Goal: Task Accomplishment & Management: Use online tool/utility

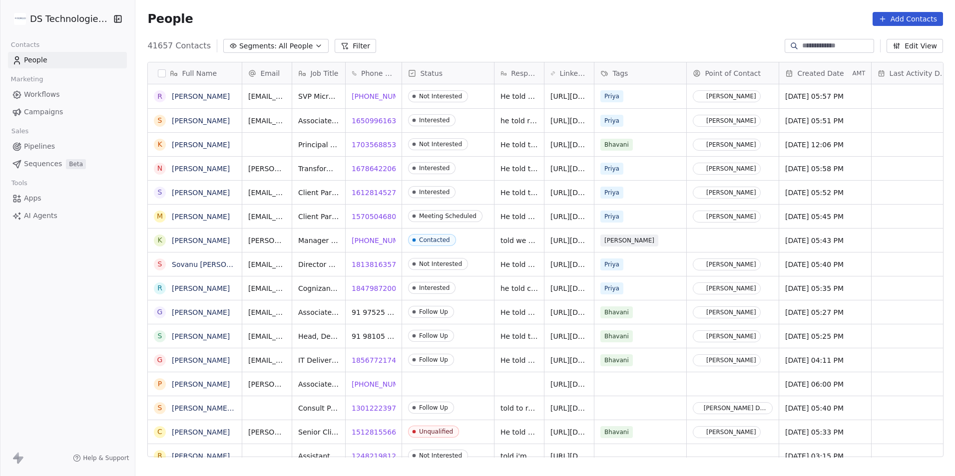
scroll to position [411, 812]
click at [356, 45] on button "Filter" at bounding box center [354, 46] width 41 height 14
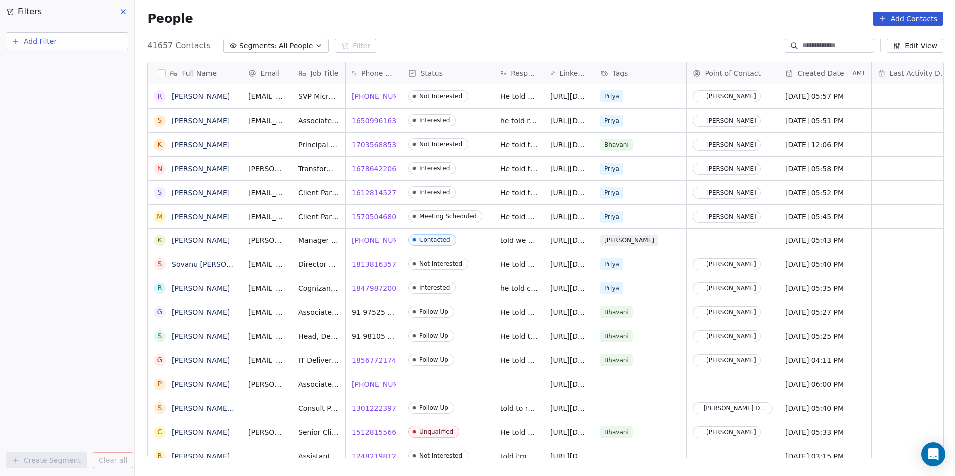
click at [79, 45] on button "Add Filter" at bounding box center [67, 41] width 122 height 18
click at [88, 66] on div "Contact properties" at bounding box center [66, 65] width 101 height 10
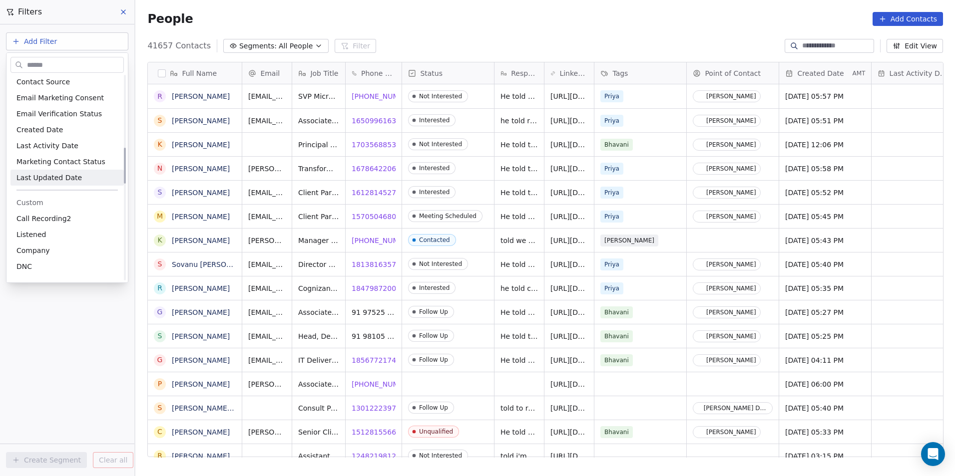
scroll to position [449, 0]
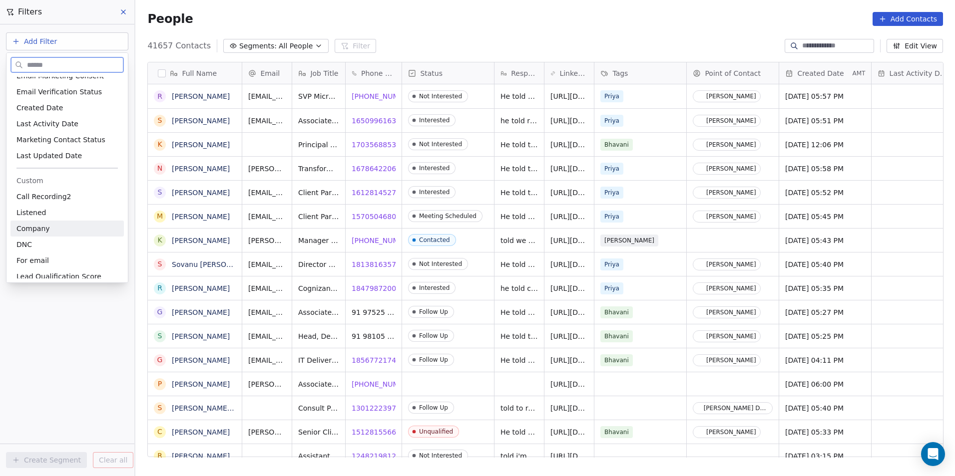
click at [78, 232] on div "Company" at bounding box center [66, 229] width 101 height 10
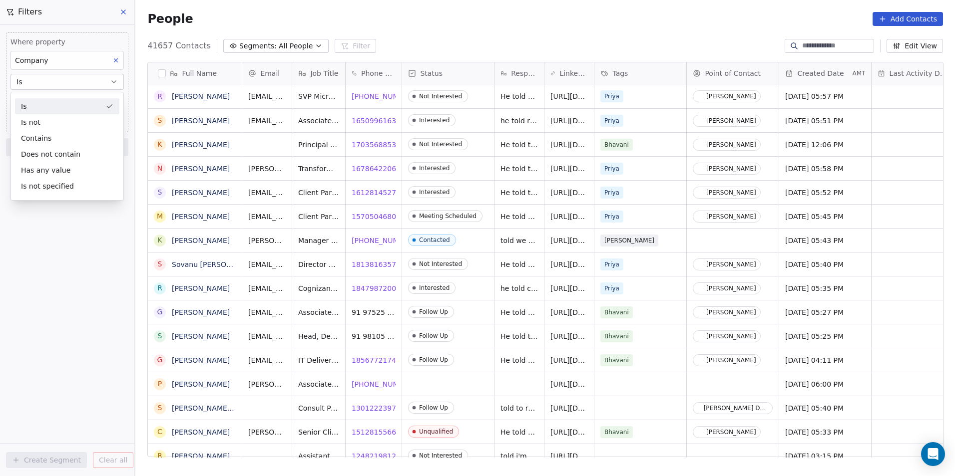
click at [83, 258] on div "Where property Company Is Add filter to this group Add another filter Create Se…" at bounding box center [67, 250] width 134 height 452
click at [62, 102] on input at bounding box center [67, 101] width 112 height 15
paste input "**********"
type input "**********"
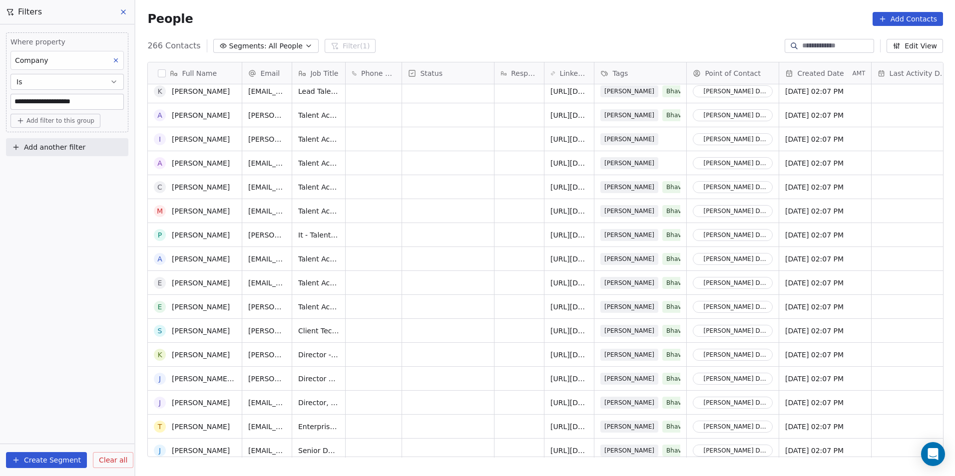
scroll to position [0, 0]
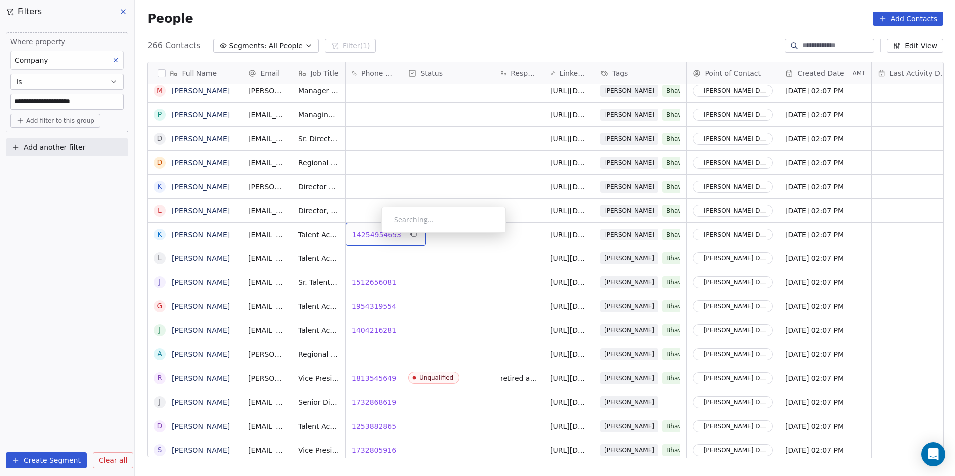
click at [373, 235] on span "14254954653" at bounding box center [376, 235] width 49 height 10
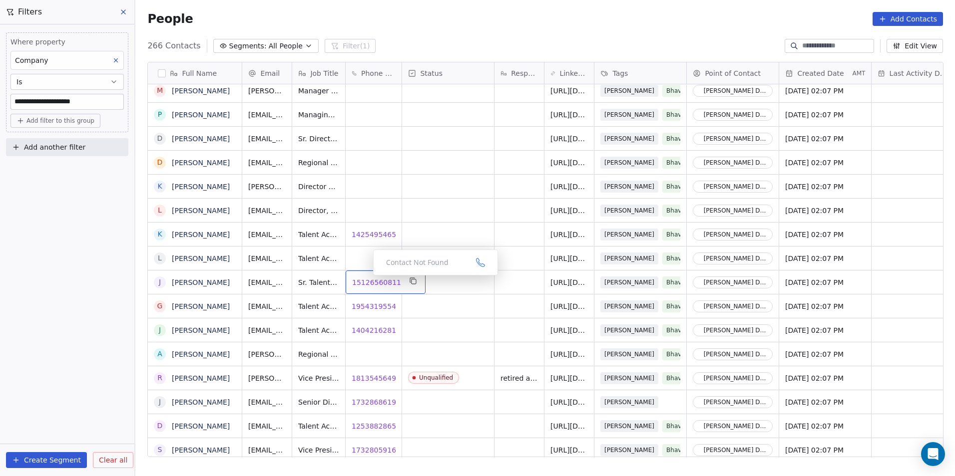
click at [366, 282] on span "15126560811" at bounding box center [376, 283] width 49 height 10
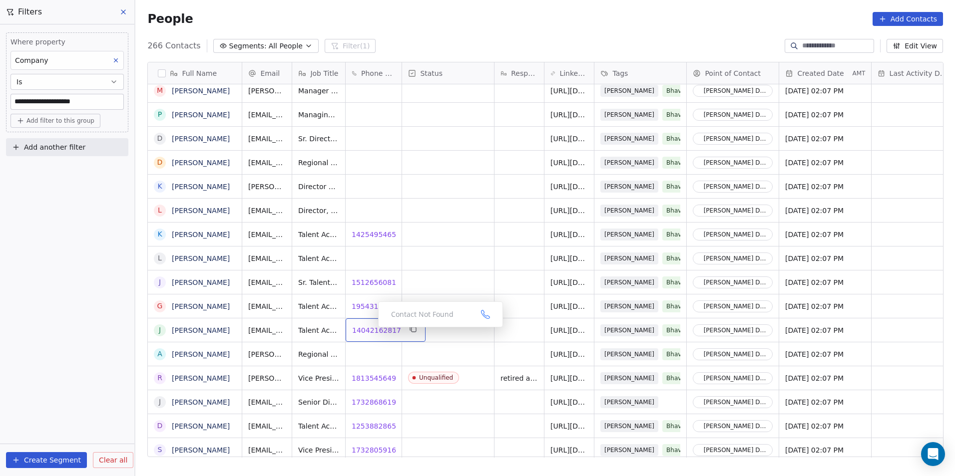
click at [372, 331] on span "14042162817" at bounding box center [376, 331] width 49 height 10
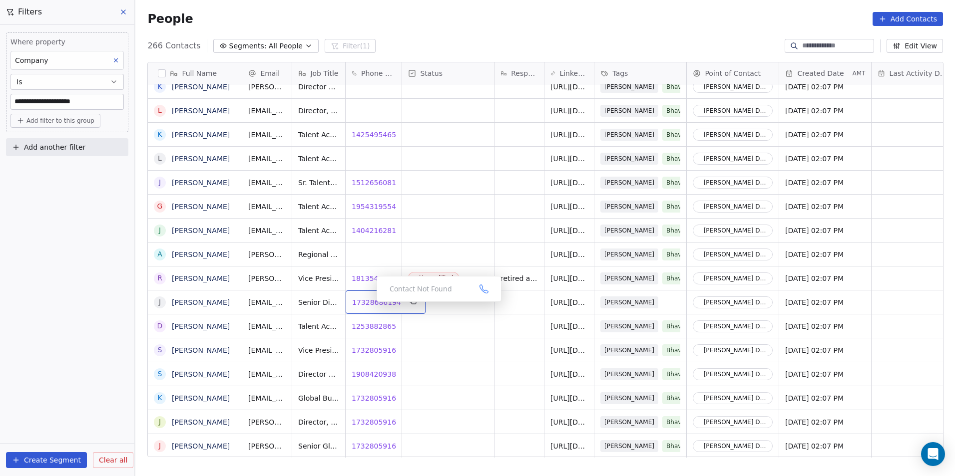
click at [368, 305] on span "17328686194" at bounding box center [376, 303] width 49 height 10
click at [361, 329] on span "12538828656" at bounding box center [376, 327] width 49 height 10
click at [380, 332] on div "12538828656 12538828656" at bounding box center [385, 326] width 80 height 23
drag, startPoint x: 396, startPoint y: 329, endPoint x: 348, endPoint y: 326, distance: 47.5
click at [348, 326] on input "**********" at bounding box center [382, 327] width 70 height 20
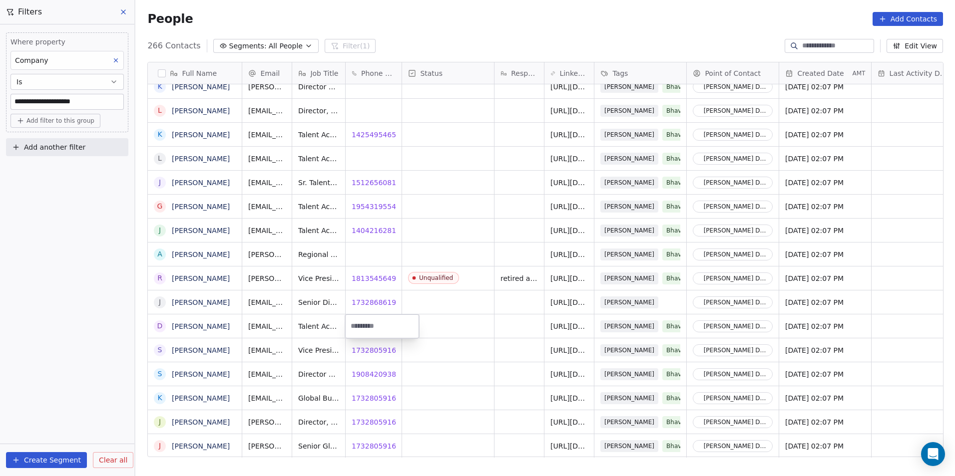
click at [488, 373] on html "**********" at bounding box center [477, 238] width 955 height 476
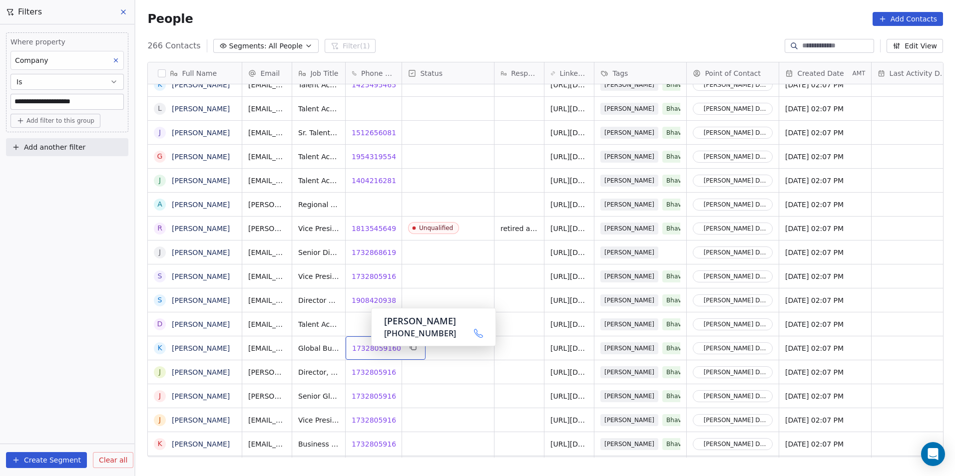
click at [363, 349] on span "17328059160" at bounding box center [376, 348] width 49 height 10
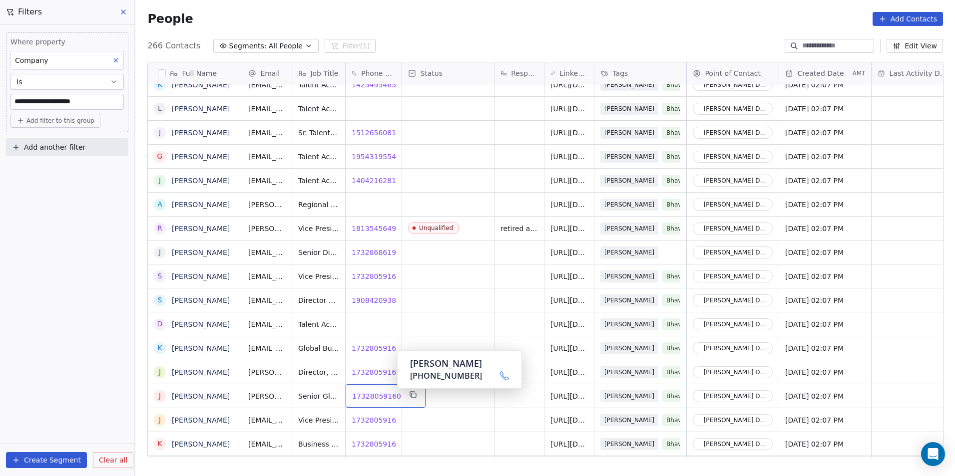
drag, startPoint x: 377, startPoint y: 395, endPoint x: 383, endPoint y: 398, distance: 6.5
click at [378, 395] on span "17328059160" at bounding box center [376, 396] width 49 height 10
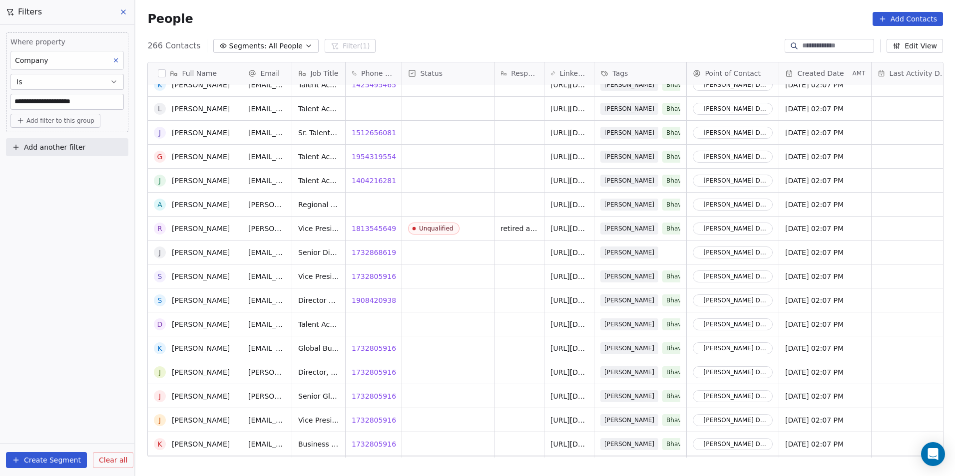
scroll to position [3994, 0]
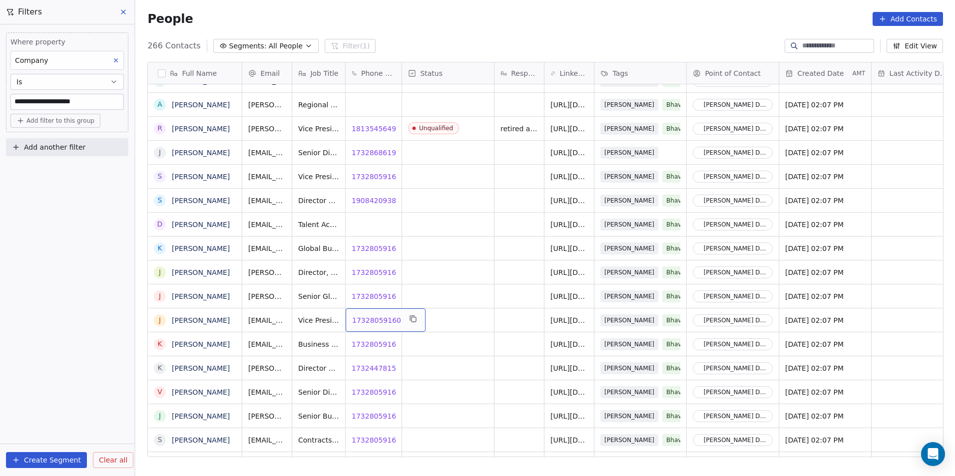
click at [368, 326] on div "17328059160 17328059160" at bounding box center [385, 320] width 80 height 23
click at [367, 321] on span "17328059160" at bounding box center [376, 321] width 49 height 10
click at [370, 345] on span "17328059160" at bounding box center [376, 344] width 49 height 10
click at [359, 369] on span "17324478158" at bounding box center [376, 368] width 49 height 10
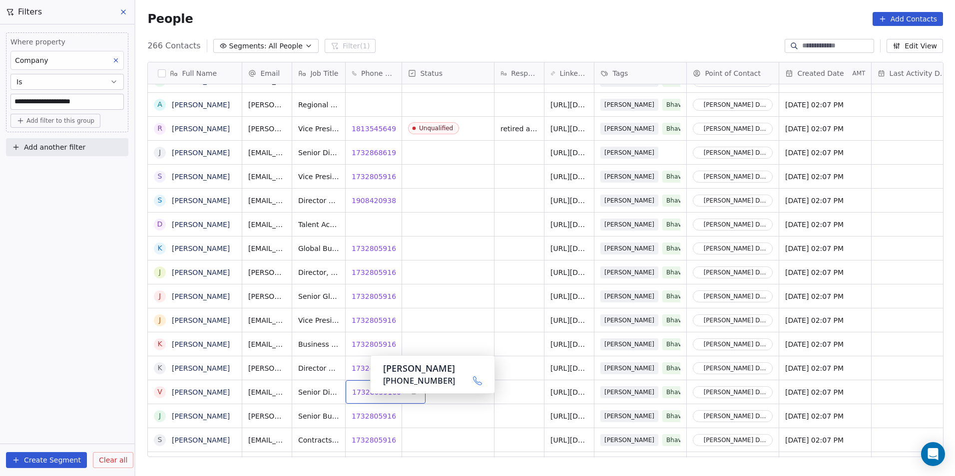
click at [367, 393] on span "17328059160" at bounding box center [376, 392] width 49 height 10
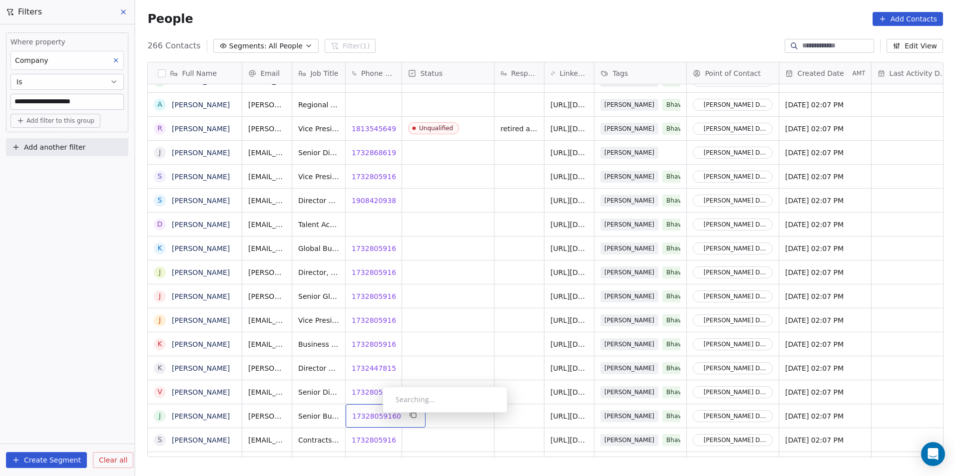
click at [374, 415] on span "17328059160" at bounding box center [376, 416] width 49 height 10
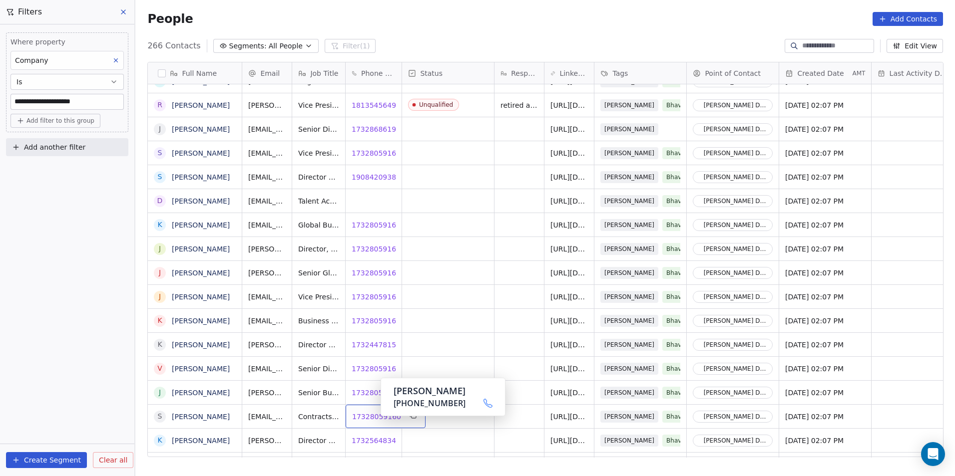
click at [372, 419] on span "17328059160" at bounding box center [376, 417] width 49 height 10
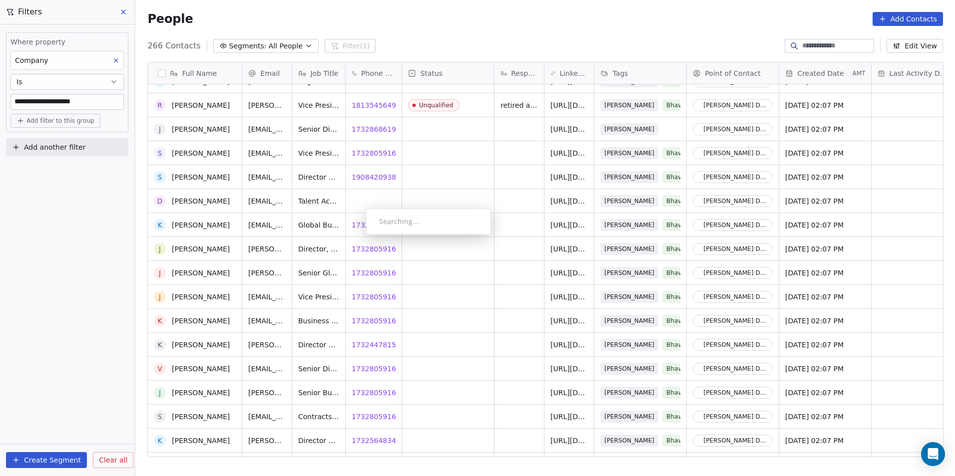
scroll to position [4167, 0]
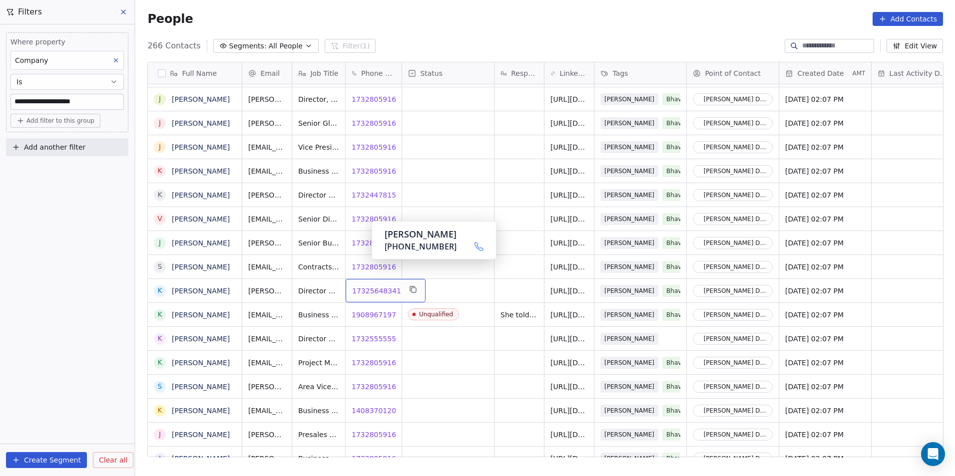
click at [368, 291] on span "17325648341" at bounding box center [376, 291] width 49 height 10
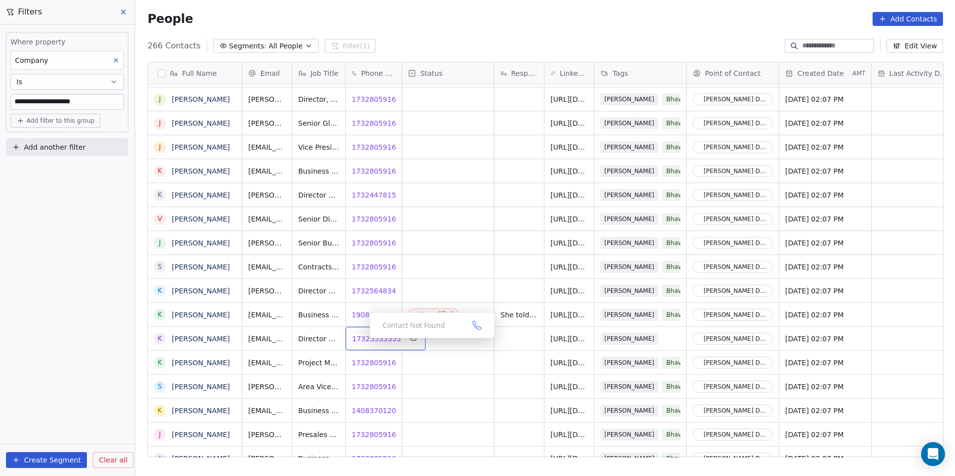
click at [361, 341] on span "17325555555" at bounding box center [376, 339] width 49 height 10
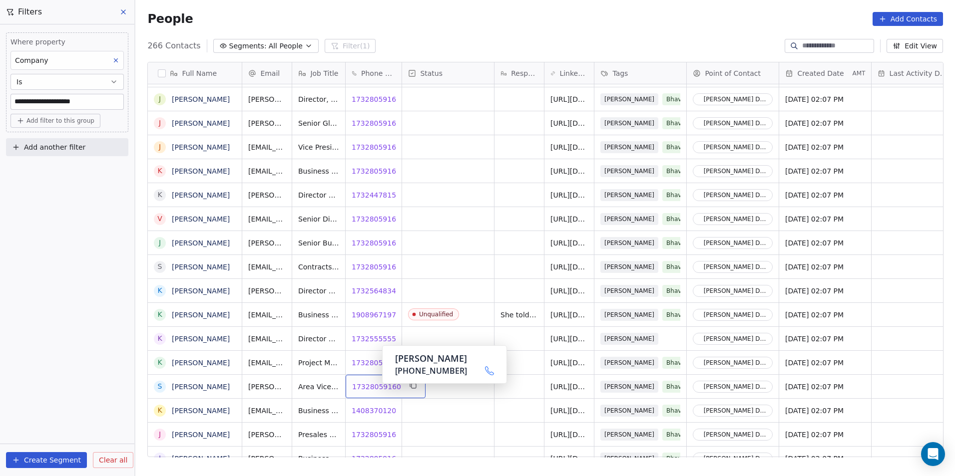
click at [374, 386] on span "17328059160" at bounding box center [376, 387] width 49 height 10
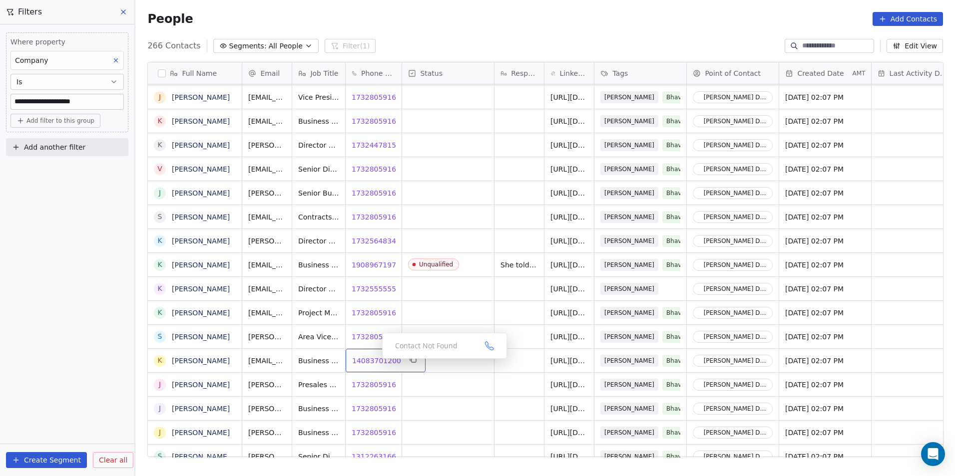
click at [374, 361] on span "14083701200" at bounding box center [376, 361] width 49 height 10
click at [371, 388] on span "17328059160" at bounding box center [376, 385] width 49 height 10
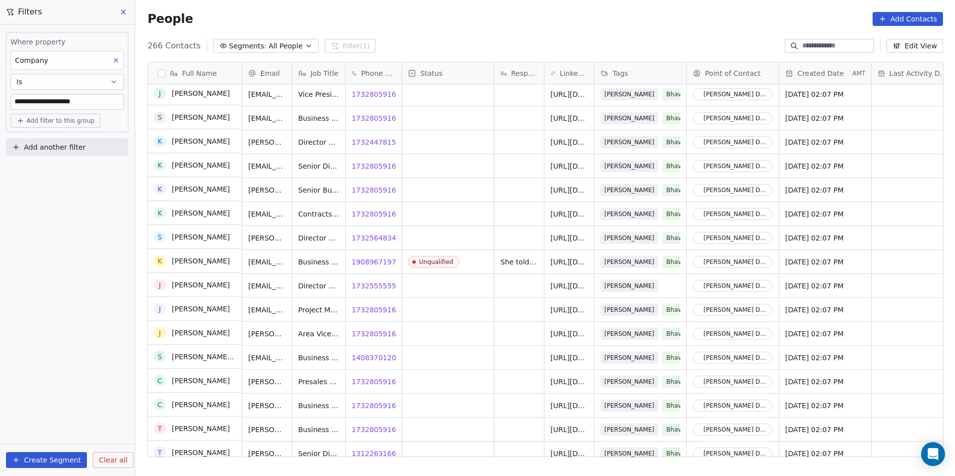
scroll to position [4317, 0]
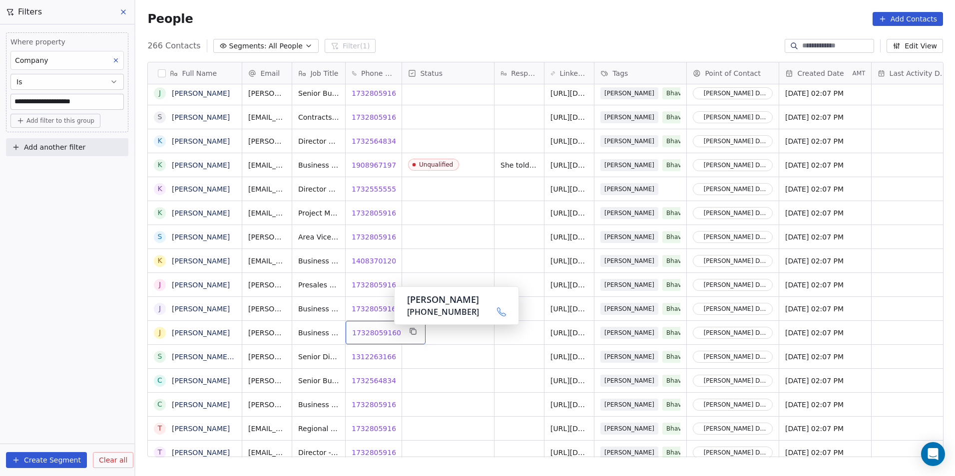
click at [370, 331] on span "17328059160" at bounding box center [376, 333] width 49 height 10
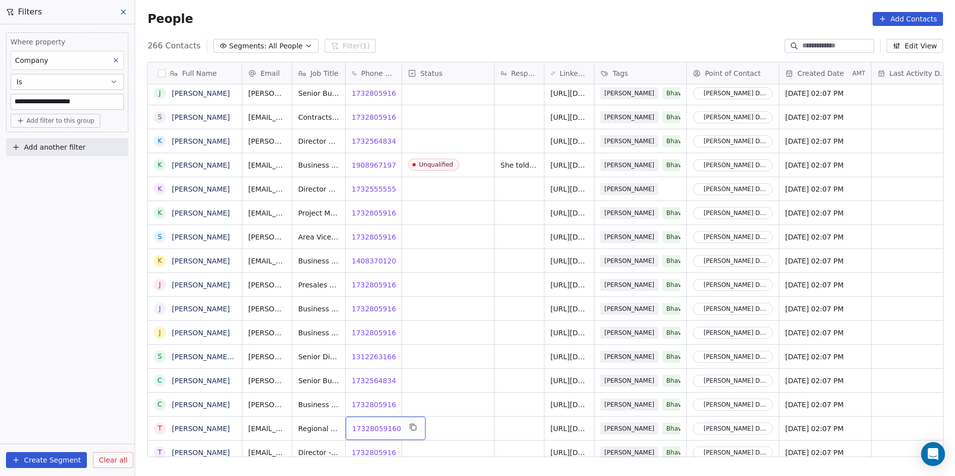
scroll to position [4329, 0]
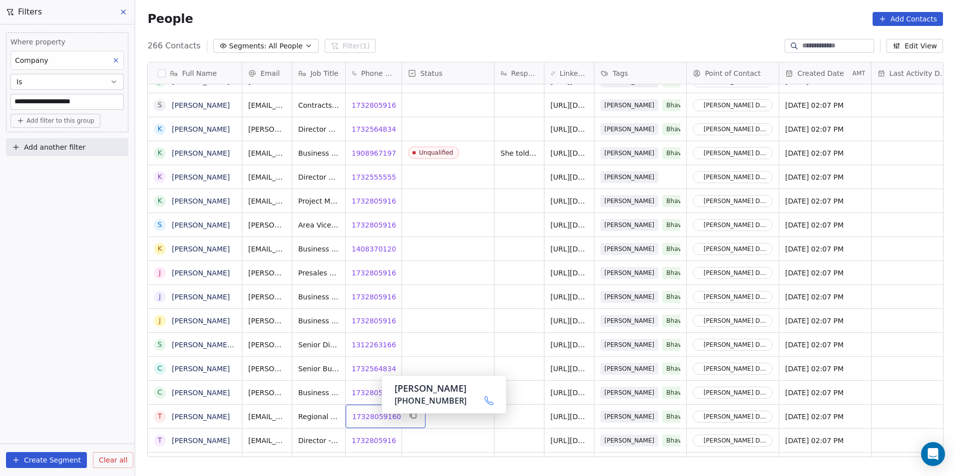
click at [373, 416] on span "17328059160" at bounding box center [376, 417] width 49 height 10
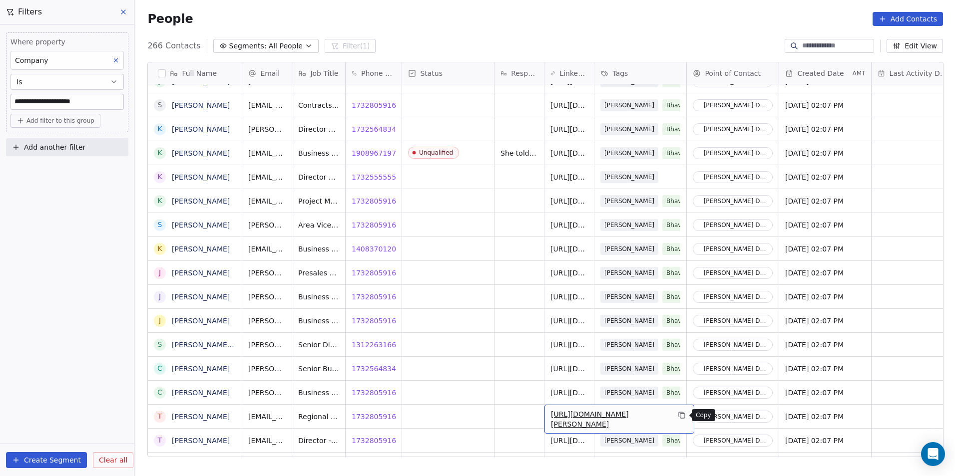
click at [678, 415] on icon "grid" at bounding box center [681, 415] width 8 height 8
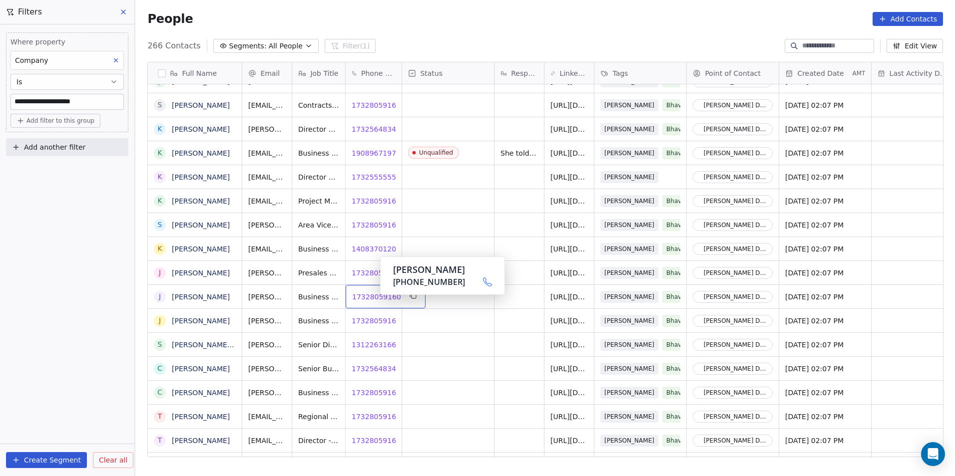
click at [372, 298] on span "17328059160" at bounding box center [376, 297] width 49 height 10
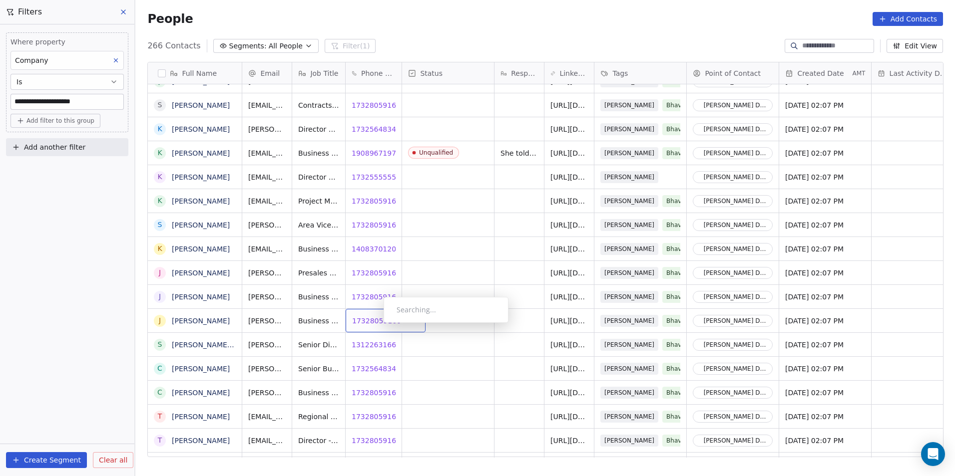
click at [378, 326] on div "17328059160 17328059160" at bounding box center [385, 320] width 80 height 23
click at [379, 322] on span "17328059160" at bounding box center [376, 321] width 49 height 10
click at [371, 345] on span "13122631663" at bounding box center [376, 345] width 49 height 10
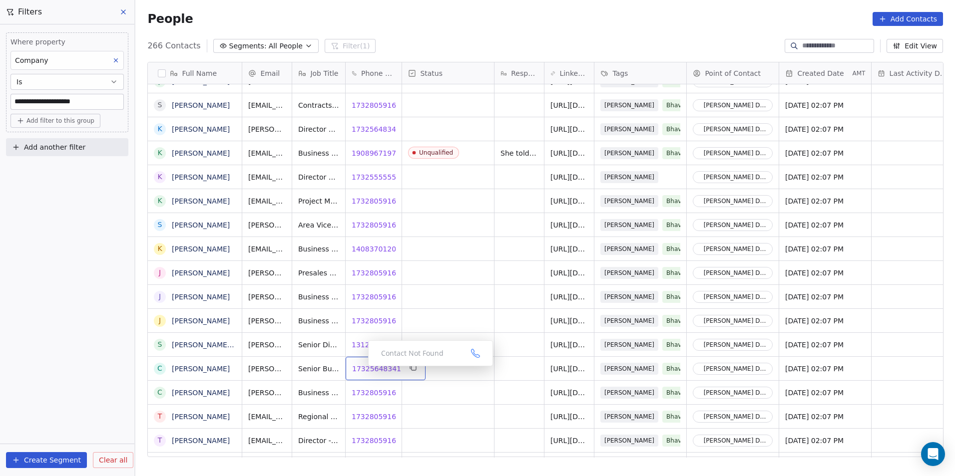
click at [360, 369] on span "17325648341" at bounding box center [376, 369] width 49 height 10
click at [376, 343] on span "13122631663" at bounding box center [376, 345] width 49 height 10
click at [363, 370] on span "17325648341" at bounding box center [376, 369] width 49 height 10
click at [363, 351] on div "13122631663 13122631663" at bounding box center [385, 344] width 80 height 23
click at [363, 347] on span "13122631663" at bounding box center [376, 345] width 49 height 10
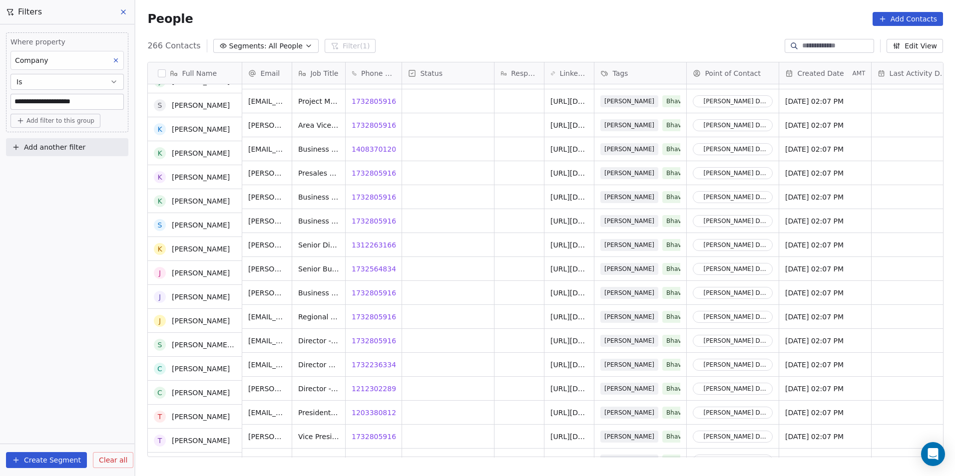
scroll to position [4429, 0]
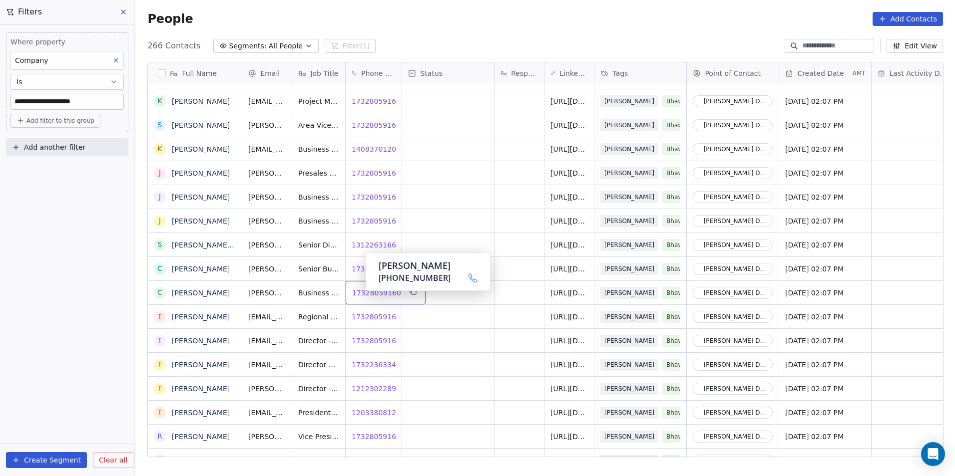
click at [357, 294] on span "17328059160" at bounding box center [376, 293] width 49 height 10
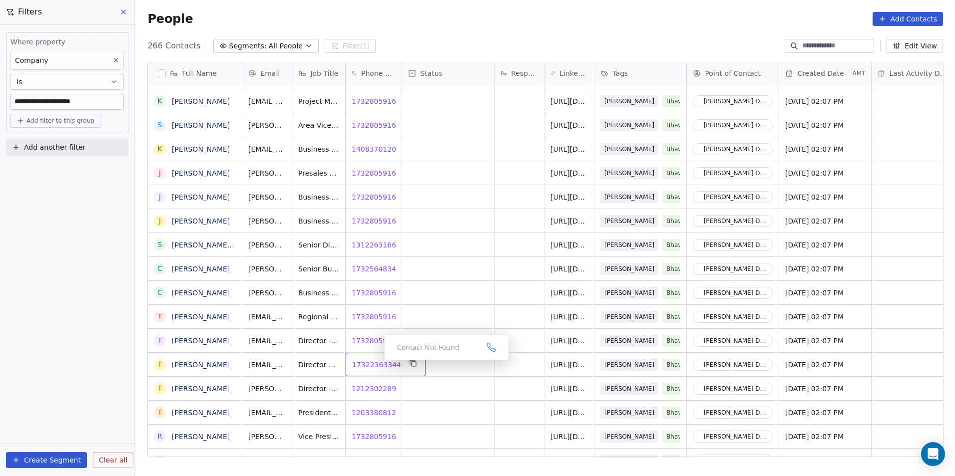
click at [376, 363] on span "17322363344" at bounding box center [376, 365] width 49 height 10
click at [364, 391] on span "12123022890" at bounding box center [376, 389] width 49 height 10
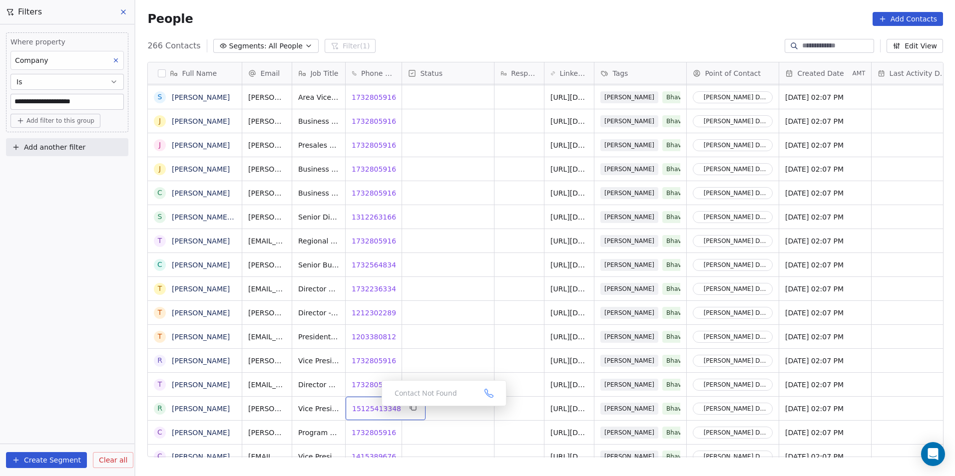
click at [373, 409] on span "15125413348" at bounding box center [376, 409] width 49 height 10
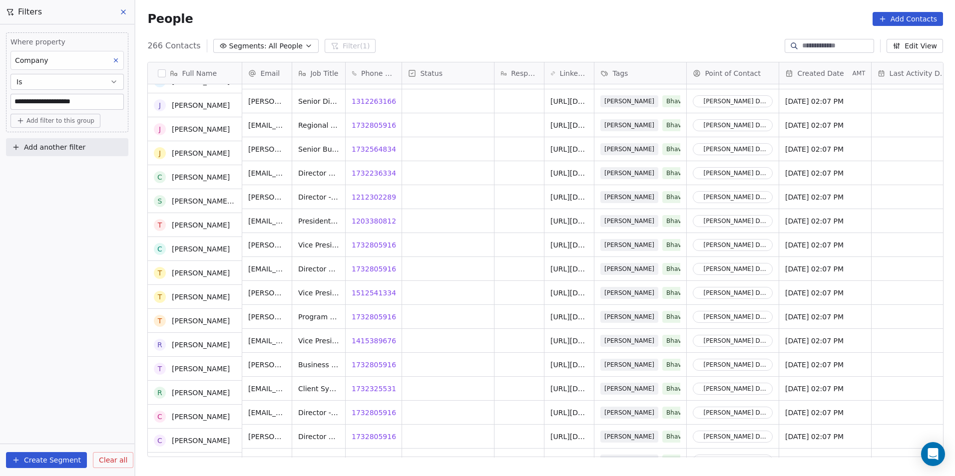
scroll to position [4645, 0]
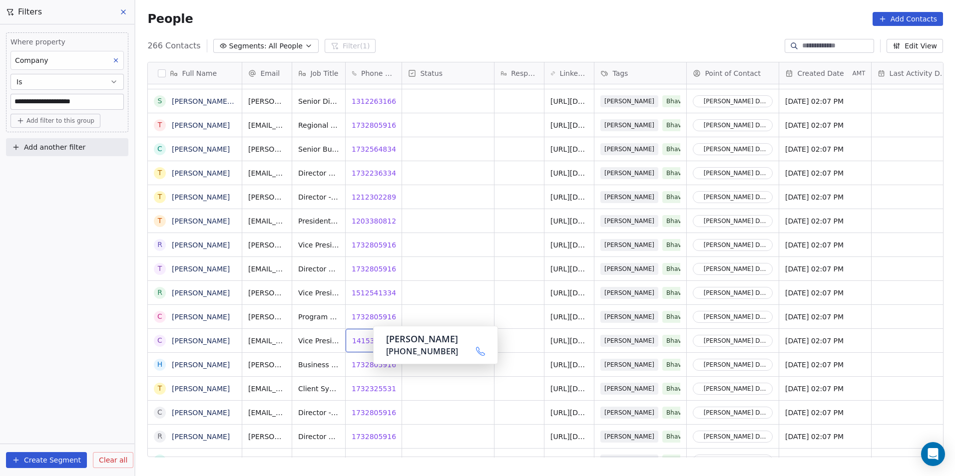
click at [367, 340] on span "14153896761" at bounding box center [376, 341] width 49 height 10
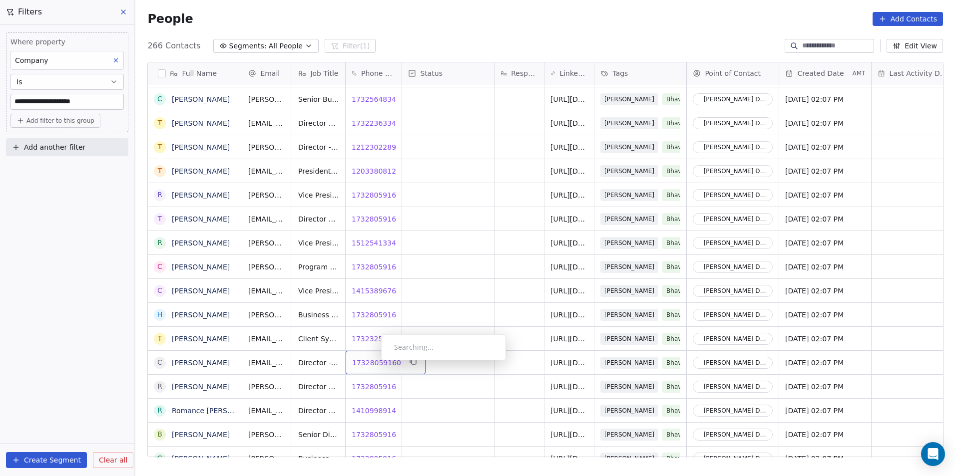
click at [371, 363] on span "17328059160" at bounding box center [376, 363] width 49 height 10
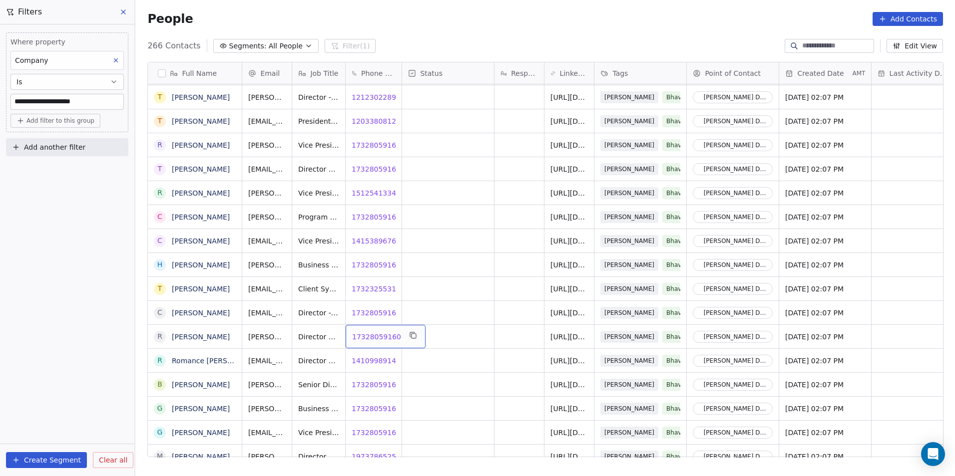
click at [371, 338] on span "17328059160" at bounding box center [376, 337] width 49 height 10
click at [370, 386] on span "17328059160" at bounding box center [376, 385] width 49 height 10
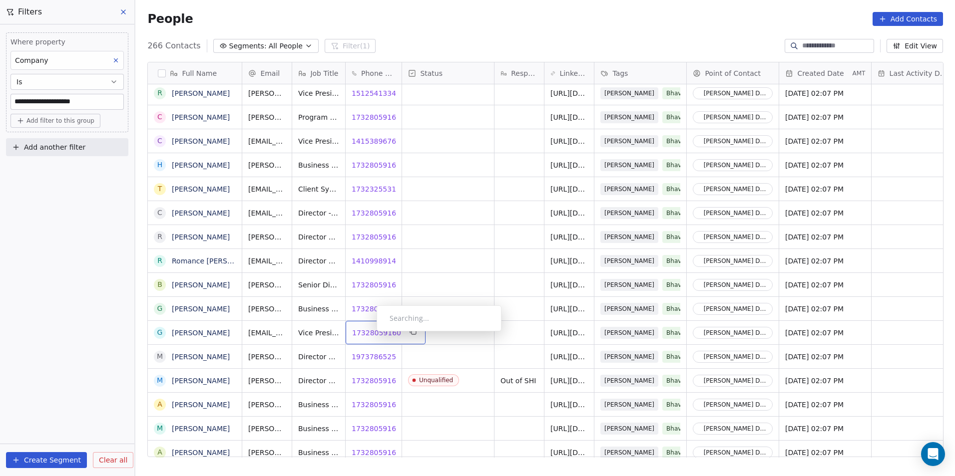
click at [368, 334] on span "17328059160" at bounding box center [376, 333] width 49 height 10
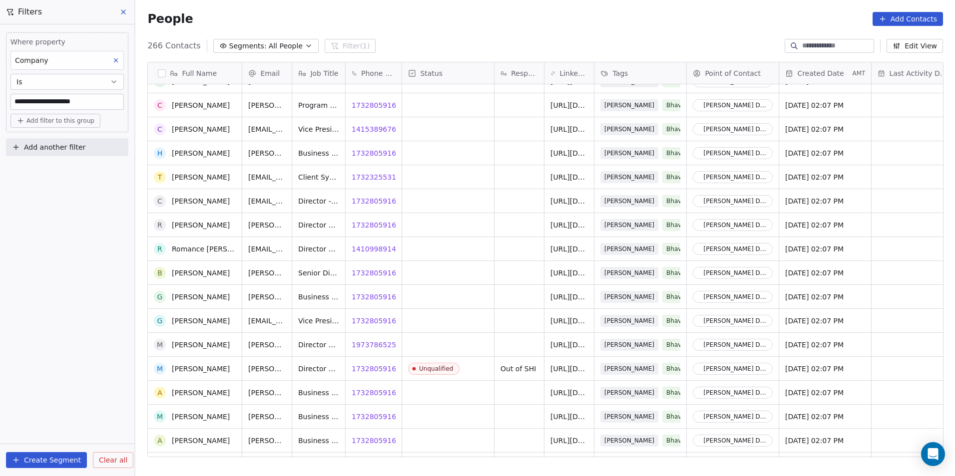
scroll to position [4956, 0]
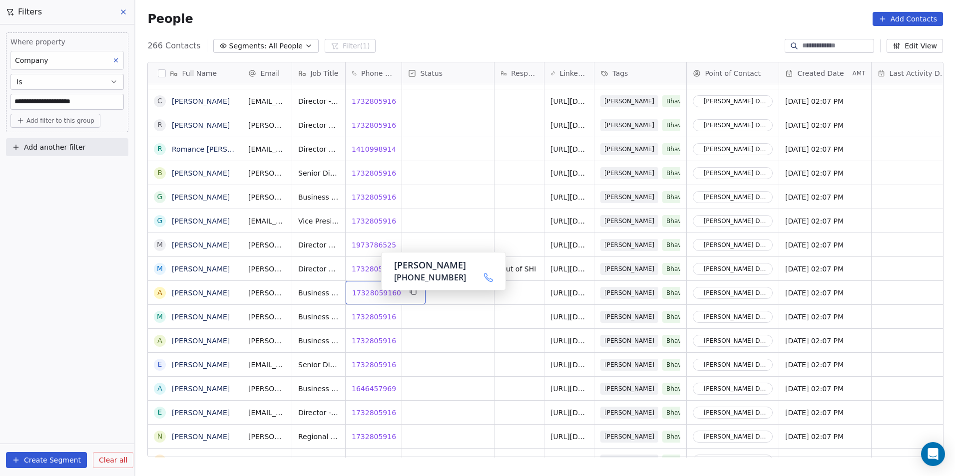
click at [373, 293] on span "17328059160" at bounding box center [376, 293] width 49 height 10
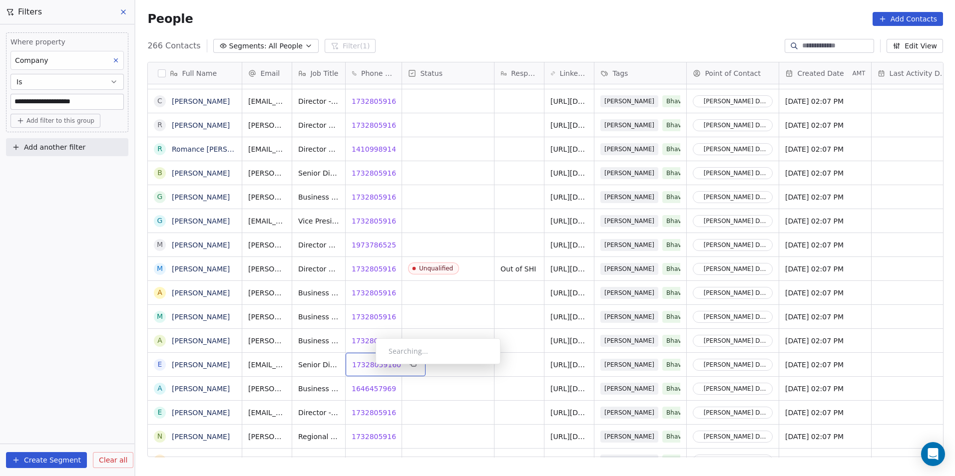
click at [367, 367] on span "17328059160" at bounding box center [376, 365] width 49 height 10
click at [502, 384] on html "**********" at bounding box center [477, 238] width 955 height 476
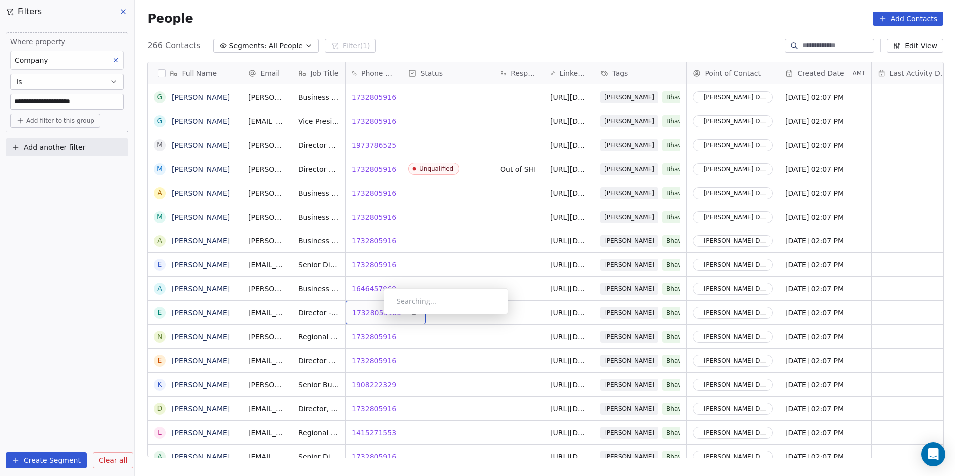
click at [375, 317] on span "17328059160" at bounding box center [376, 313] width 49 height 10
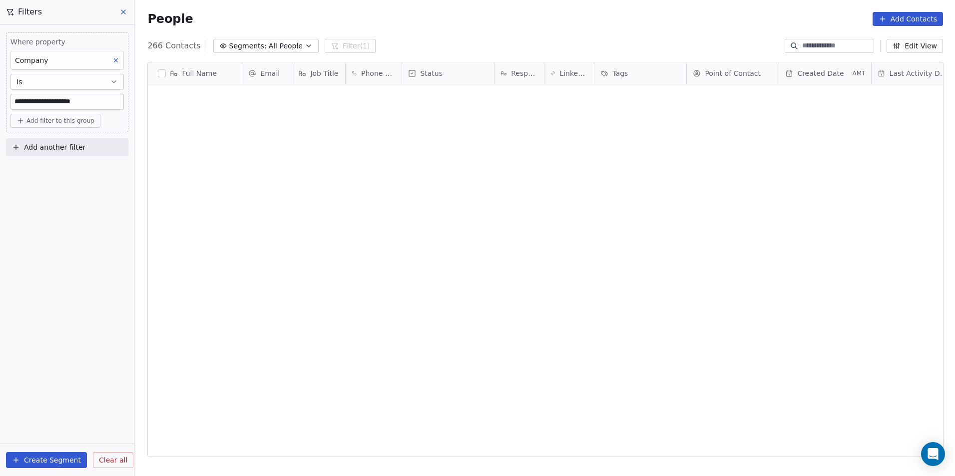
scroll to position [411, 812]
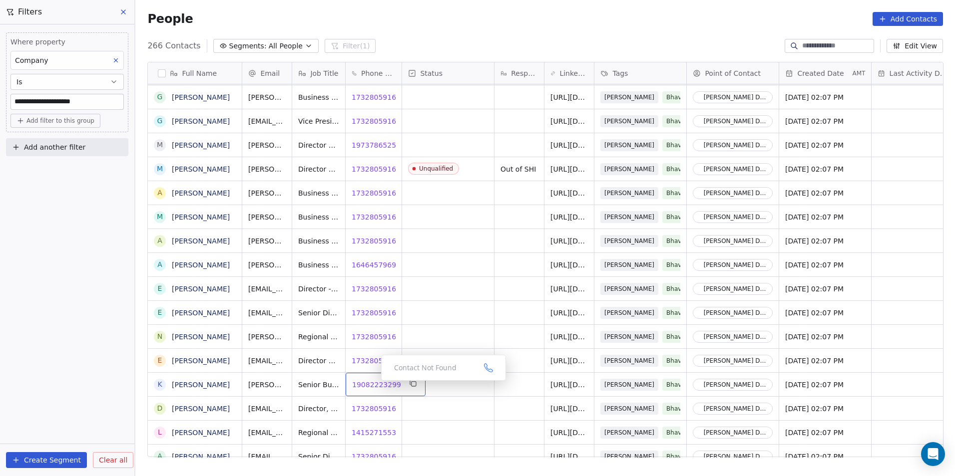
click at [373, 383] on span "19082223299" at bounding box center [376, 385] width 49 height 10
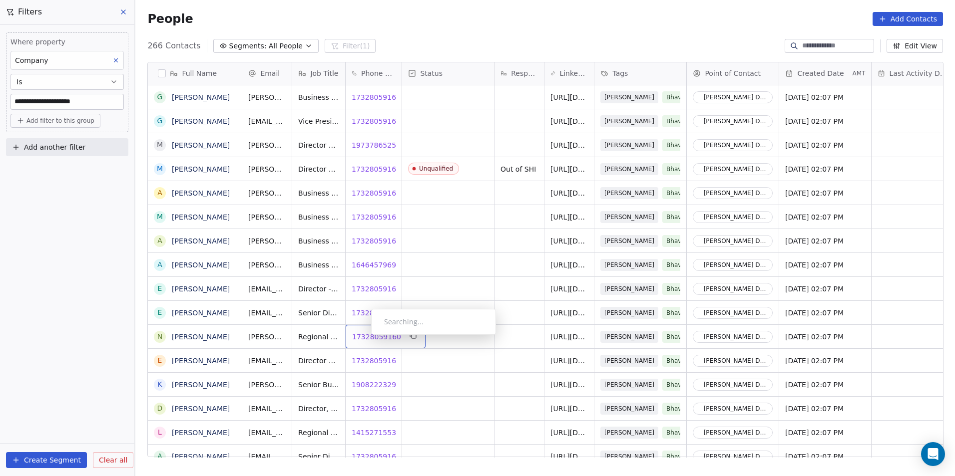
click at [363, 337] on span "17328059160" at bounding box center [376, 337] width 49 height 10
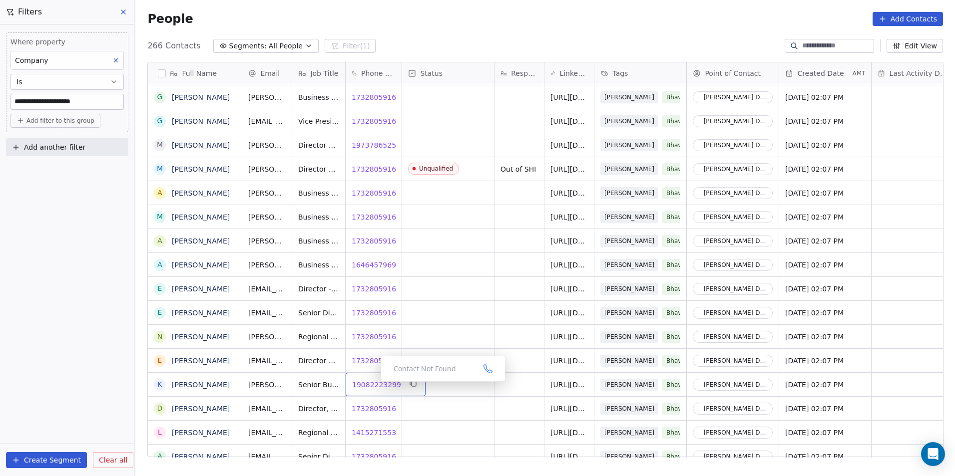
click at [368, 382] on span "19082223299" at bounding box center [376, 385] width 49 height 10
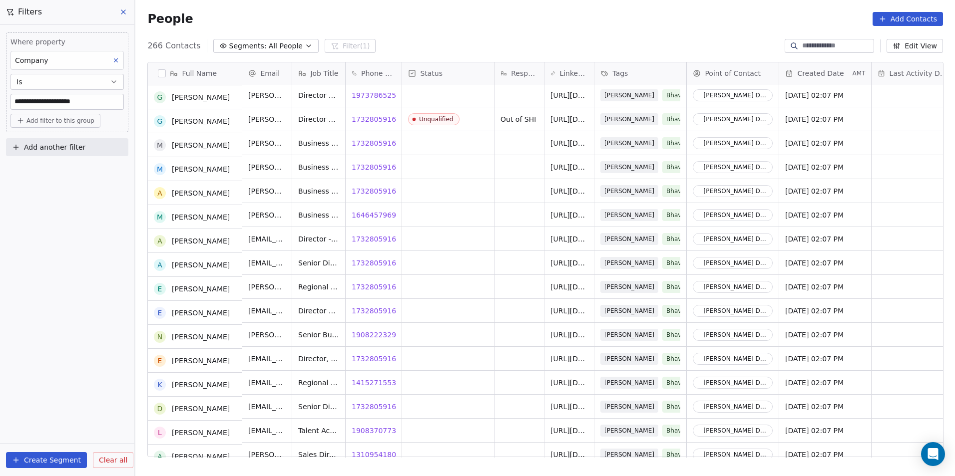
scroll to position [5106, 0]
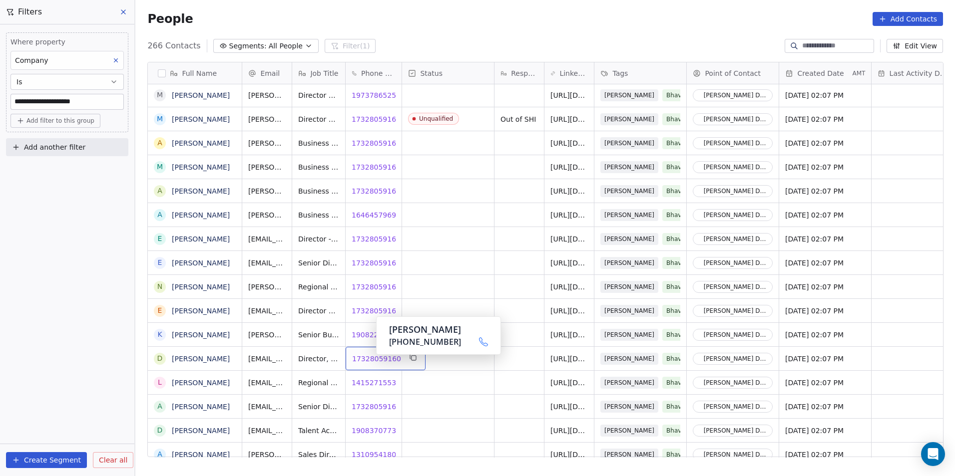
click at [368, 357] on span "17328059160" at bounding box center [376, 359] width 49 height 10
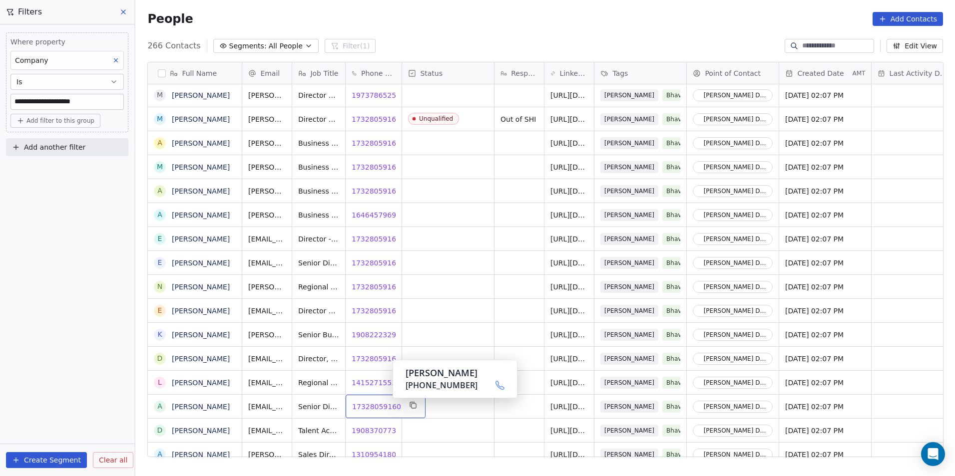
click at [374, 407] on span "17328059160" at bounding box center [376, 407] width 49 height 10
click at [517, 374] on html "**********" at bounding box center [477, 238] width 955 height 476
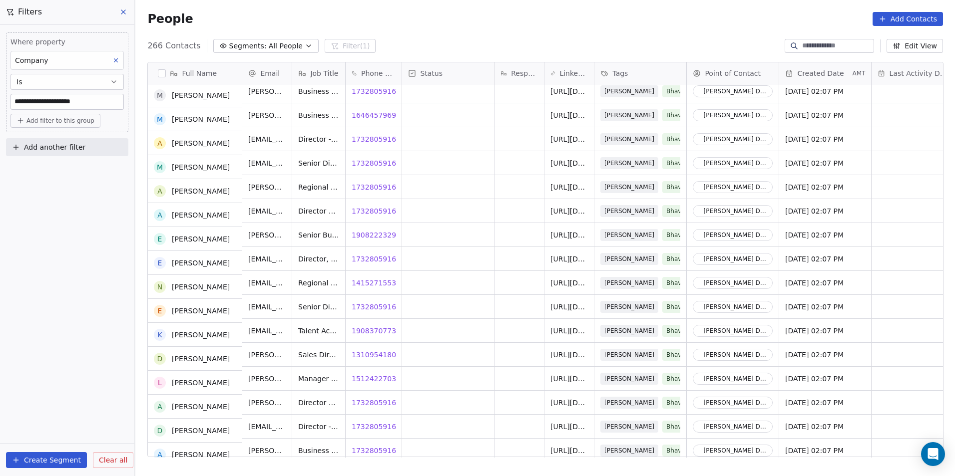
scroll to position [5206, 0]
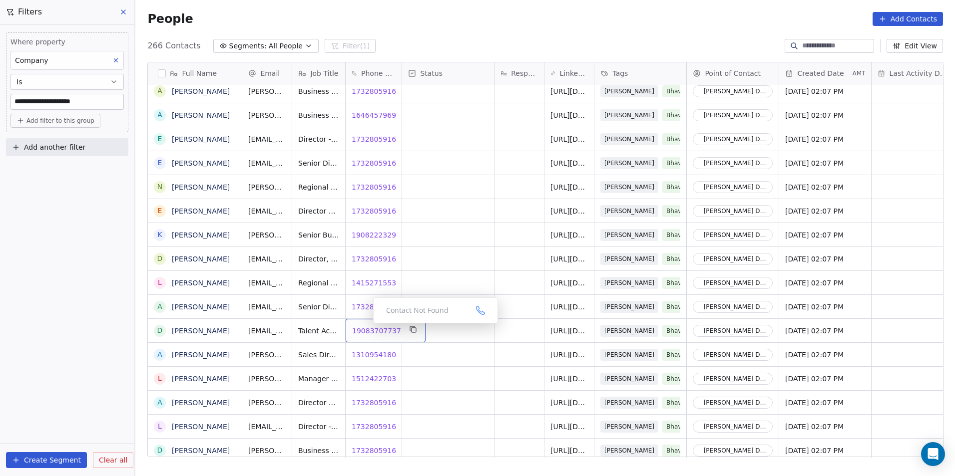
click at [371, 330] on span "19083707737" at bounding box center [376, 331] width 49 height 10
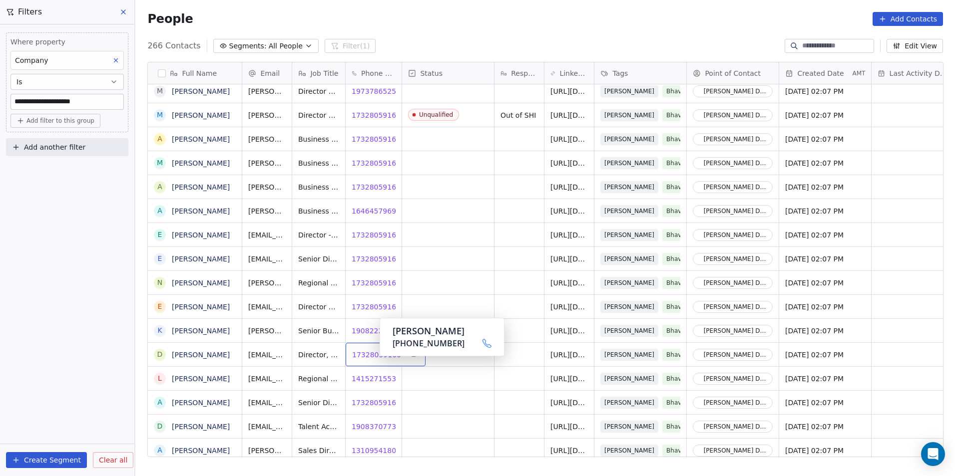
click at [371, 357] on span "17328059160" at bounding box center [376, 355] width 49 height 10
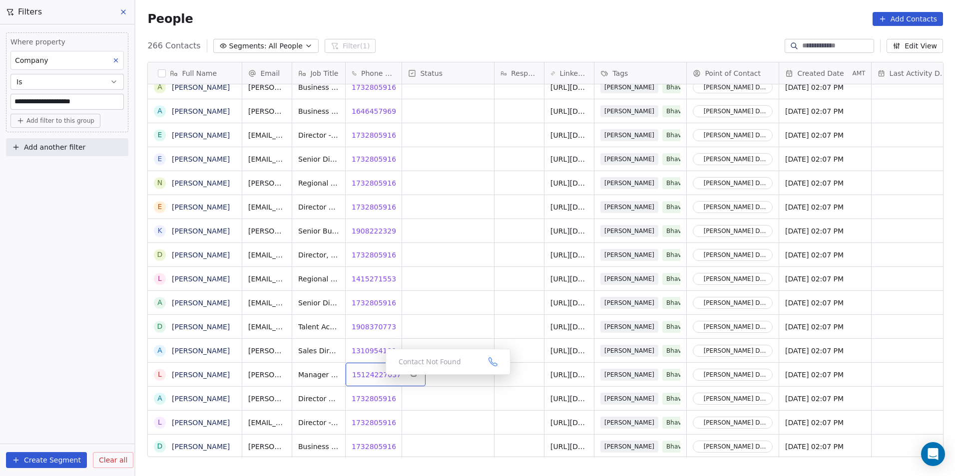
click at [370, 376] on span "15124227037" at bounding box center [376, 375] width 49 height 10
click at [365, 400] on span "17328059160" at bounding box center [376, 399] width 49 height 10
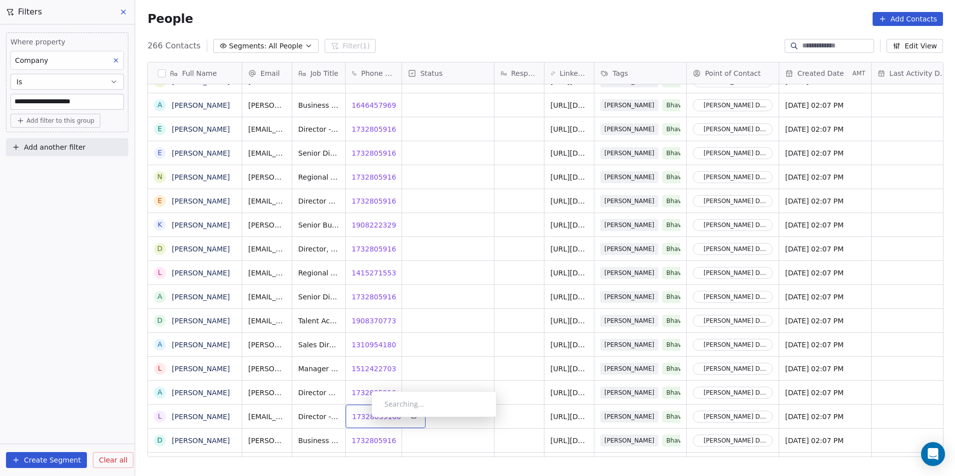
click at [363, 420] on span "17328059160" at bounding box center [376, 417] width 49 height 10
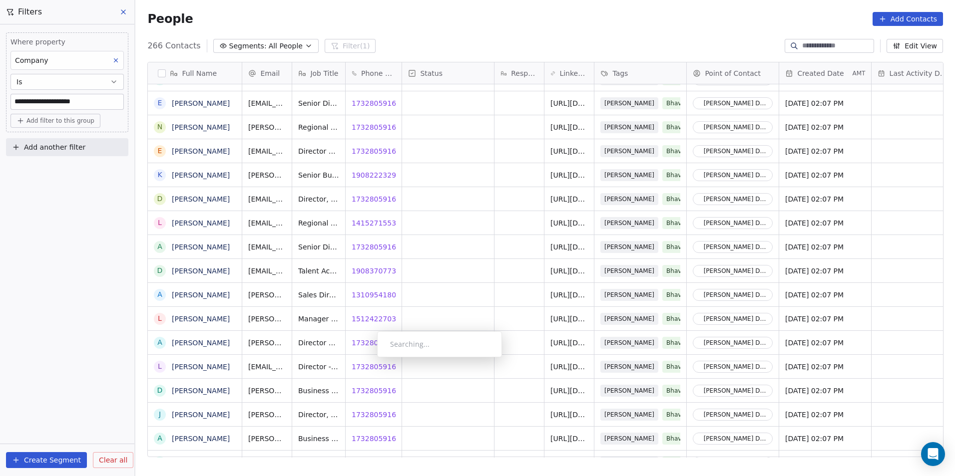
scroll to position [5411, 0]
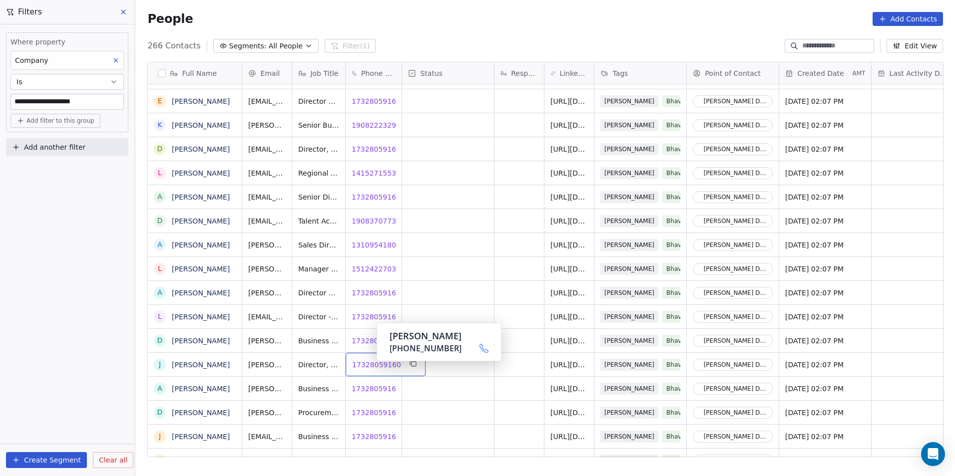
click at [368, 364] on span "17328059160" at bounding box center [376, 365] width 49 height 10
click at [365, 369] on span "17328059160" at bounding box center [376, 365] width 49 height 10
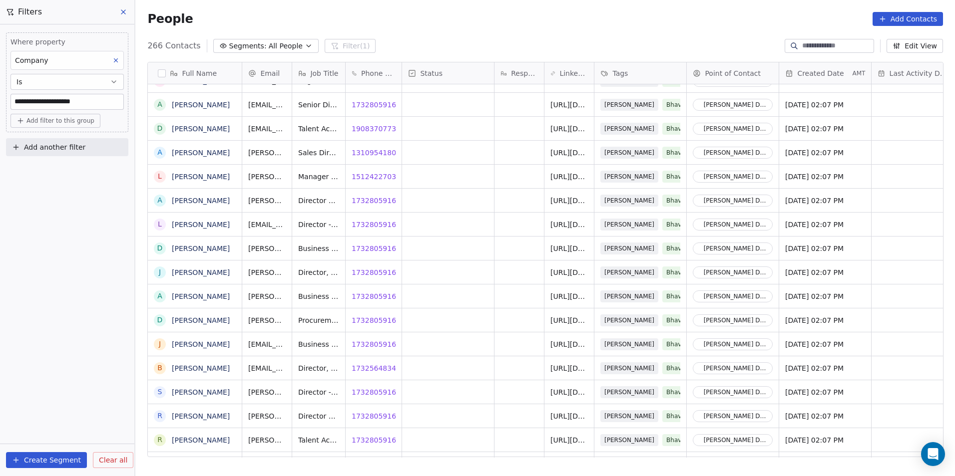
scroll to position [5561, 0]
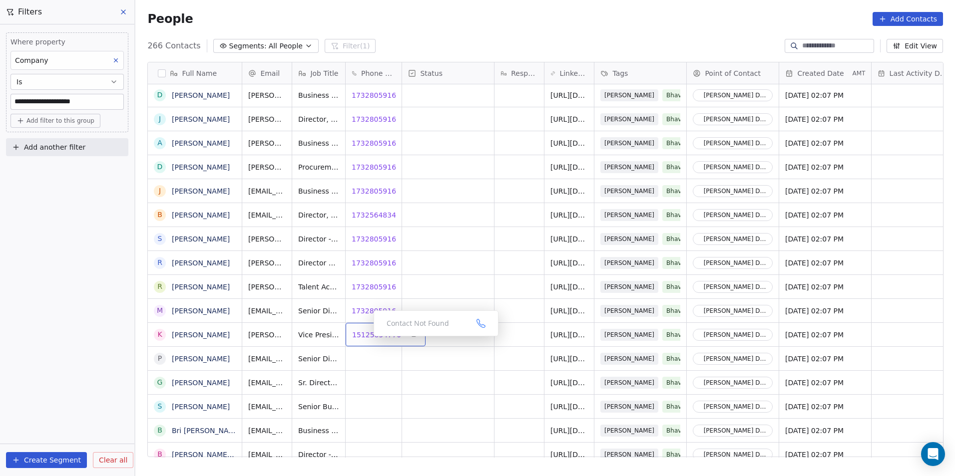
click at [364, 338] on span "15125854776" at bounding box center [376, 335] width 49 height 10
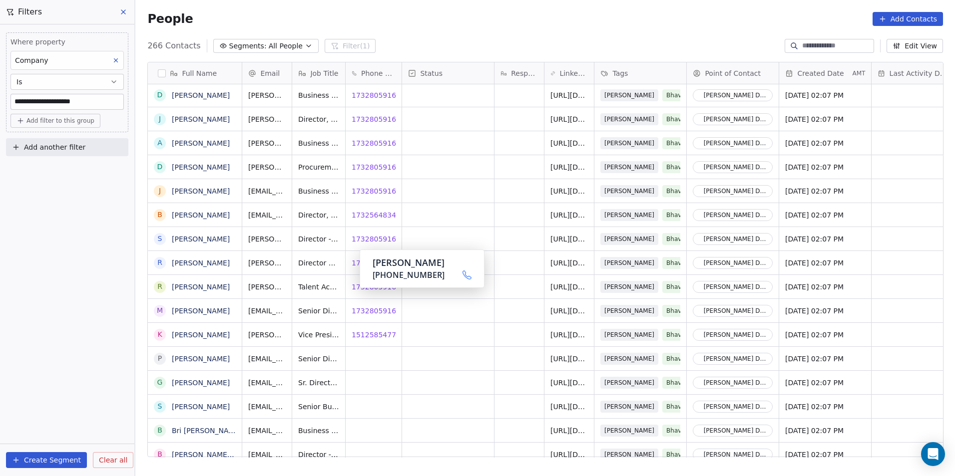
click at [362, 285] on div "Daniel Atakora +17328059160" at bounding box center [421, 269] width 125 height 38
click at [362, 291] on span "17328059160" at bounding box center [376, 287] width 49 height 10
click at [364, 309] on span "17328059160" at bounding box center [376, 311] width 49 height 10
click at [485, 394] on div "shi4792@gmail.com Senior Business Development Manager 17328059160 https://linke…" at bounding box center [892, 406] width 1300 height 24
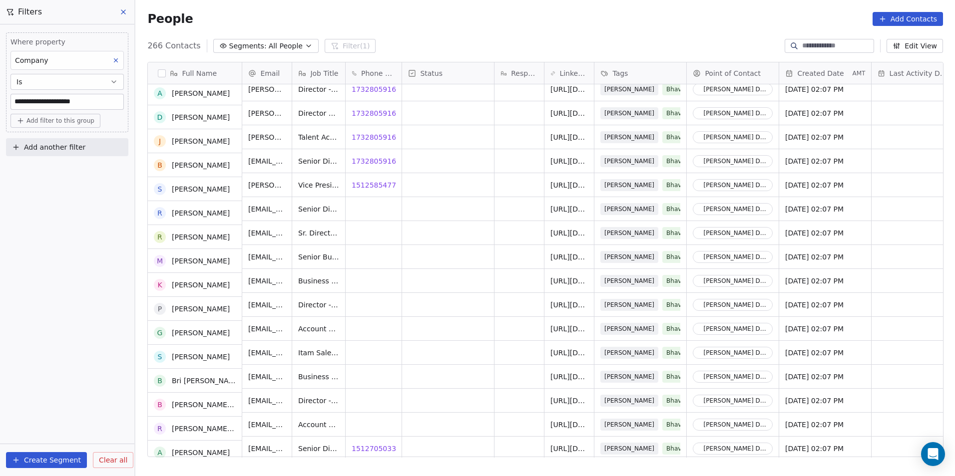
scroll to position [5711, 0]
